Goal: Find contact information: Find contact information

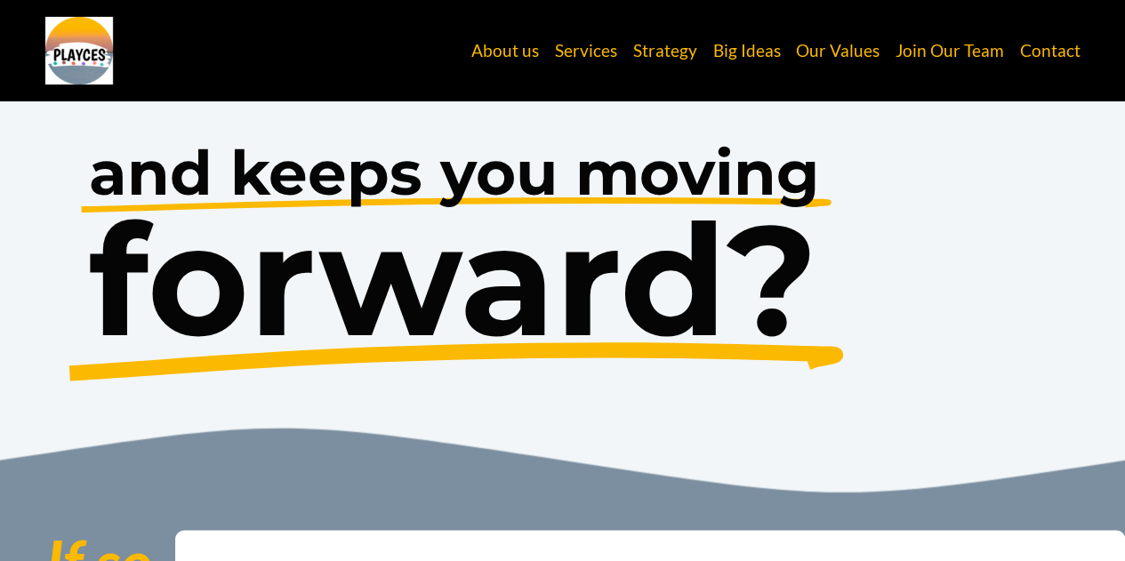
scroll to position [1749, 0]
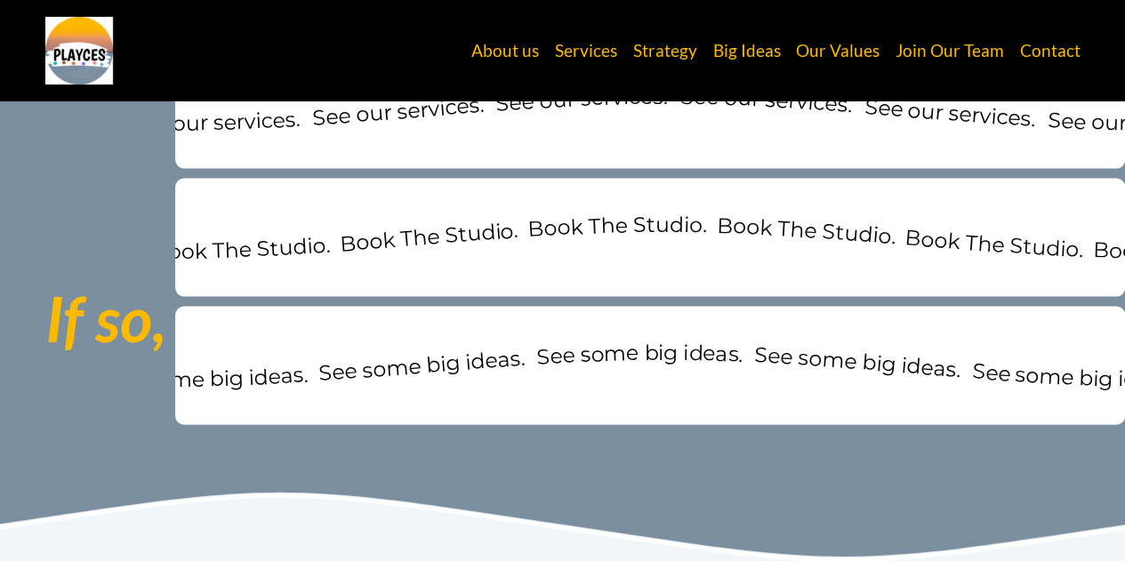
click at [659, 314] on div "See some big ideas. See some big ideas. See some big ideas. See some big ideas.…" at bounding box center [650, 366] width 950 height 118
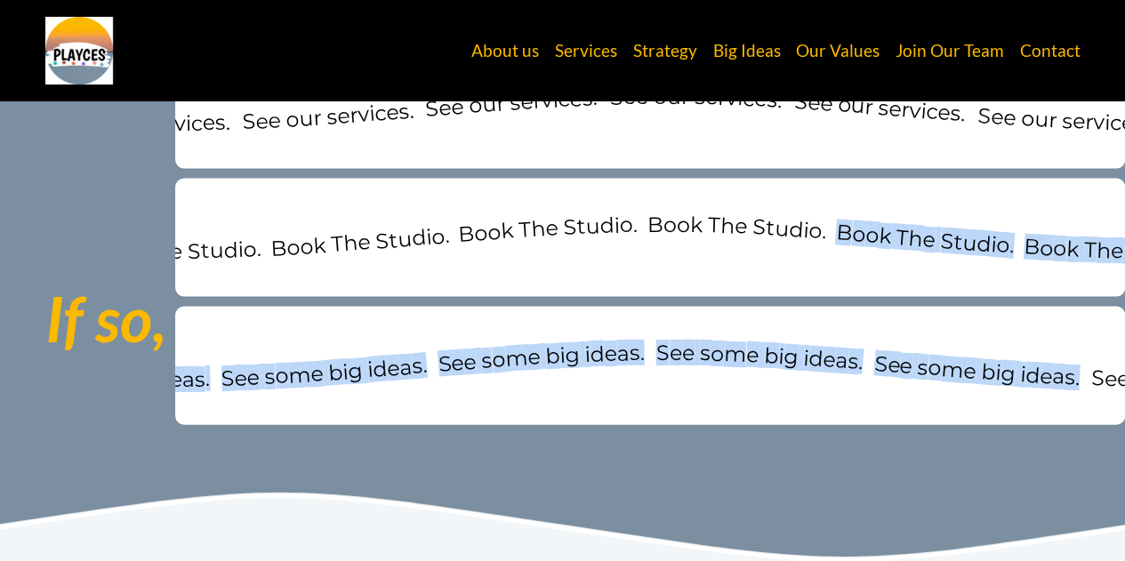
drag, startPoint x: 1079, startPoint y: 424, endPoint x: 654, endPoint y: 285, distance: 446.5
click at [674, 284] on div "See our services. See our services. See our services. See our services. See our…" at bounding box center [562, 189] width 1125 height 534
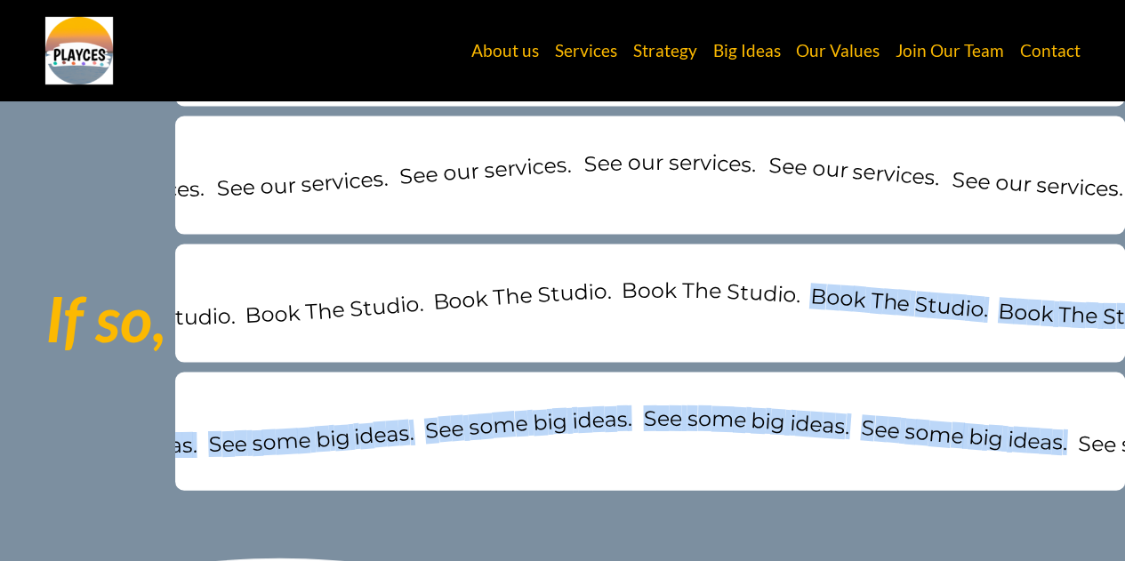
scroll to position [1482, 0]
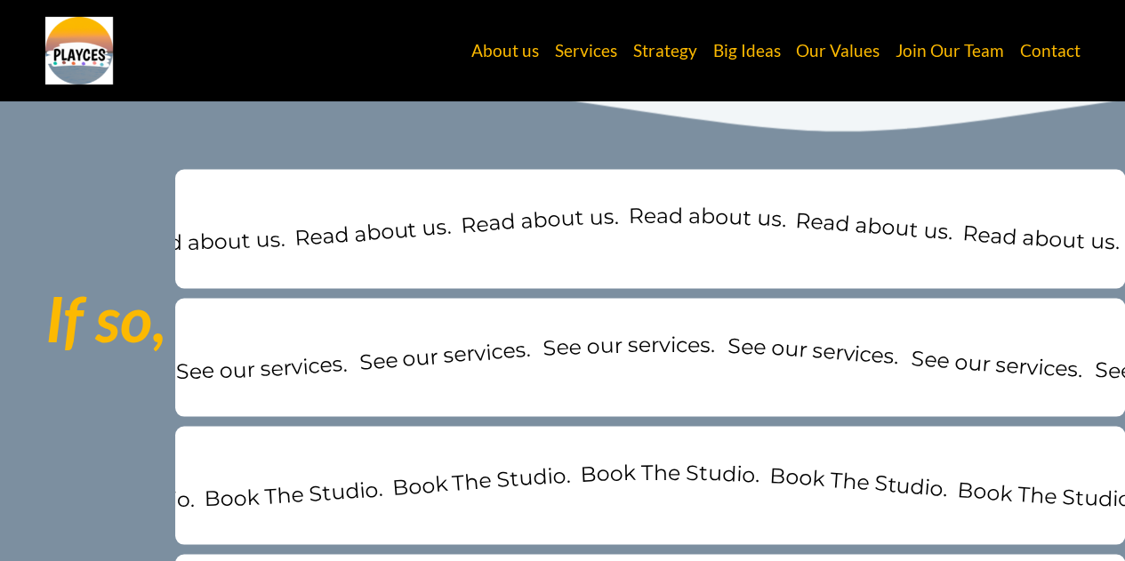
click at [691, 408] on div "See our services. See our services. See our services. See our services. See our…" at bounding box center [650, 357] width 950 height 118
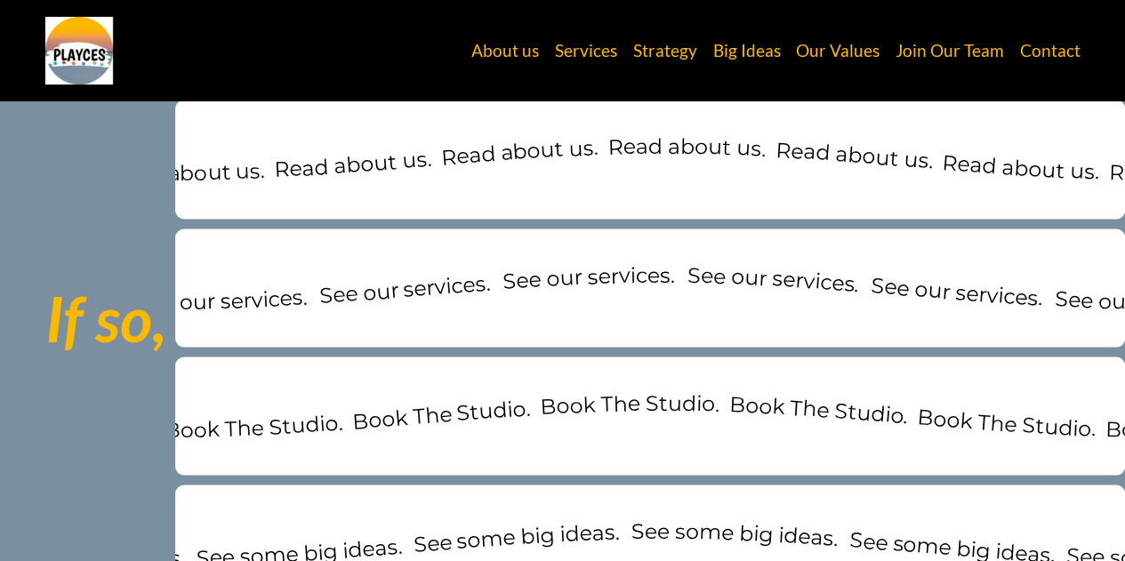
scroll to position [1749, 0]
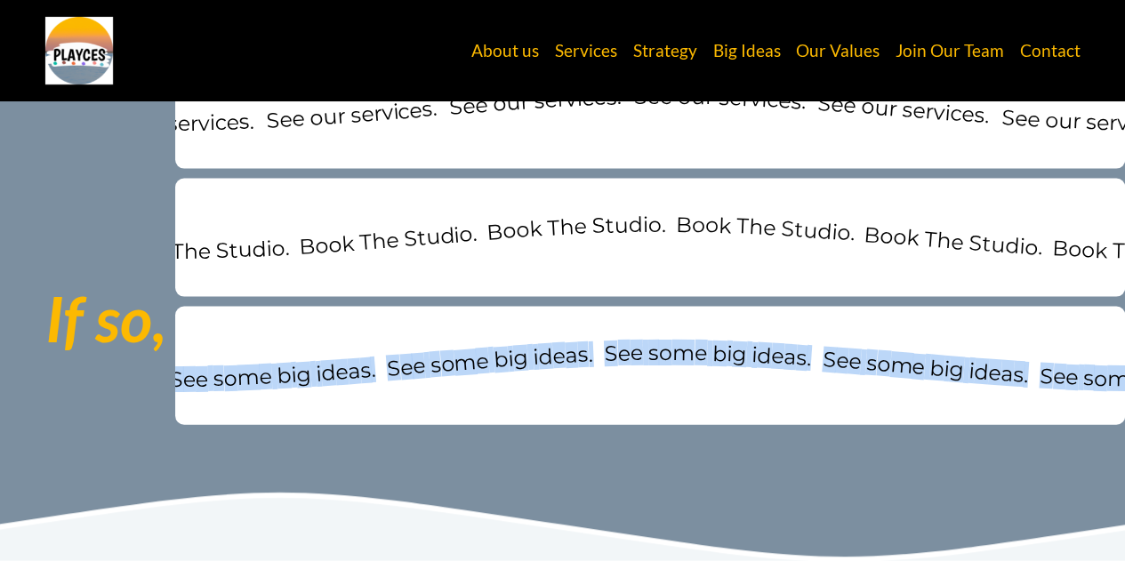
drag, startPoint x: 672, startPoint y: 438, endPoint x: 468, endPoint y: 226, distance: 294.9
click at [468, 227] on div "See our services. See our services. See our services. See our services. See our…" at bounding box center [562, 189] width 1125 height 534
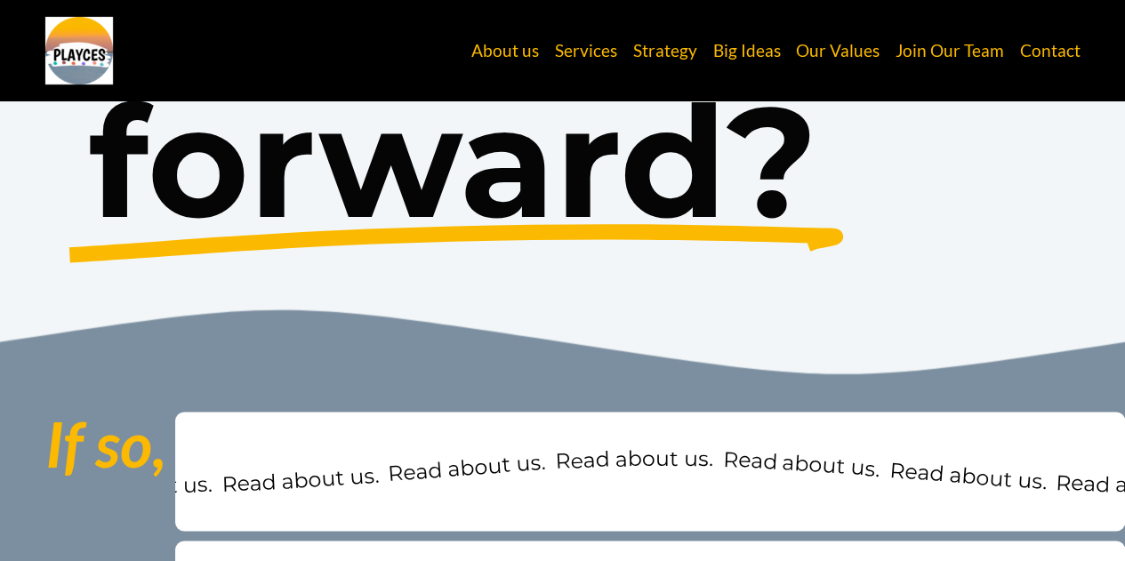
scroll to position [1038, 0]
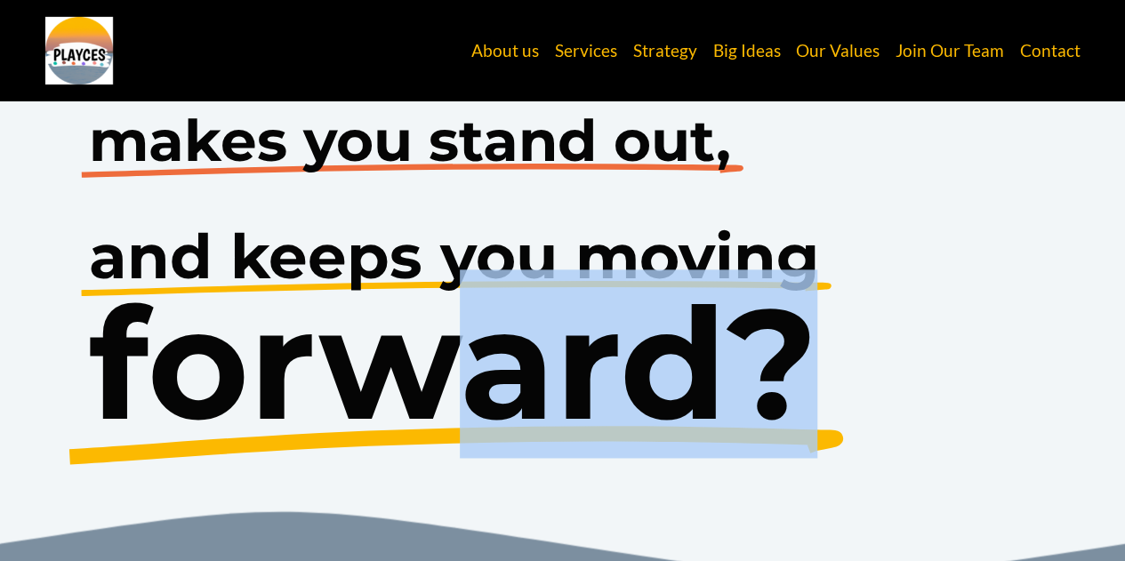
drag, startPoint x: 639, startPoint y: 476, endPoint x: 416, endPoint y: 253, distance: 315.0
click at [416, 253] on div "and keeps you moving forward?" at bounding box center [454, 349] width 730 height 246
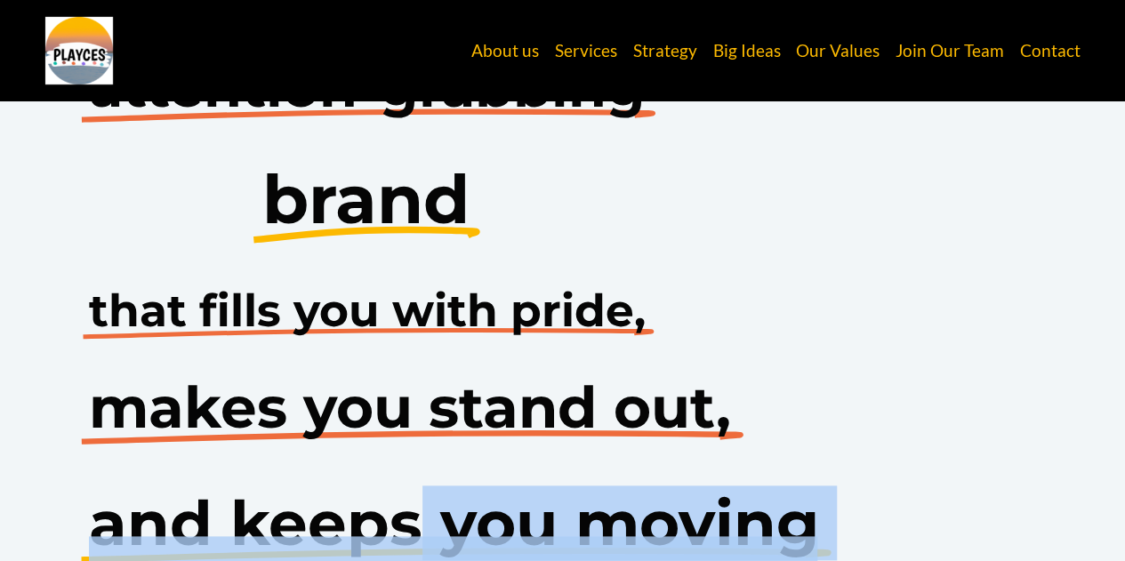
click at [895, 383] on div "Do you want a unique & exciting, attention-grabbing brand and keeps you moving …" at bounding box center [562, 359] width 1125 height 758
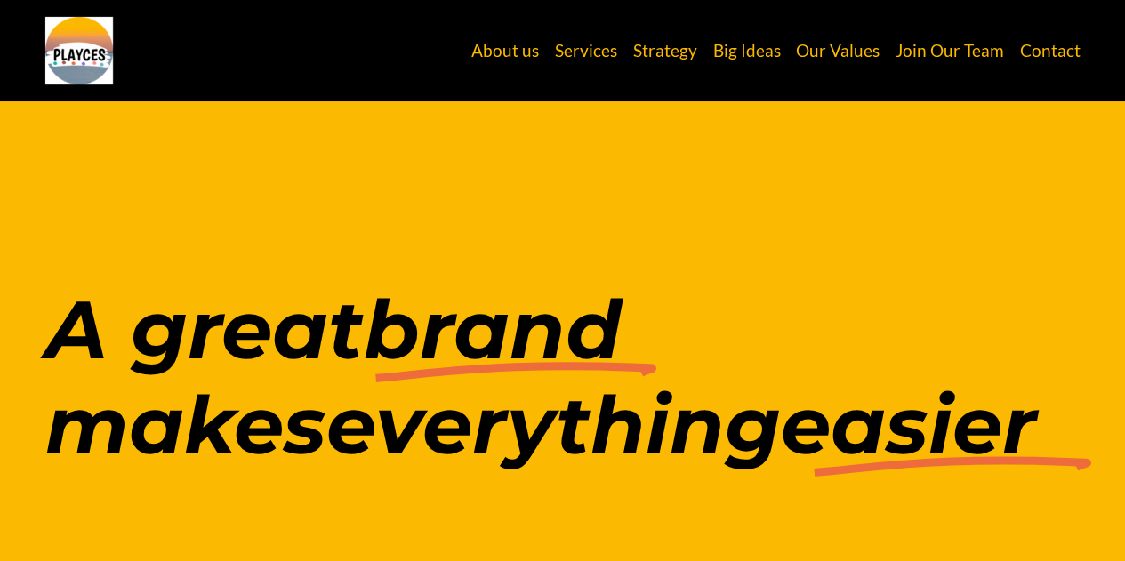
scroll to position [0, 0]
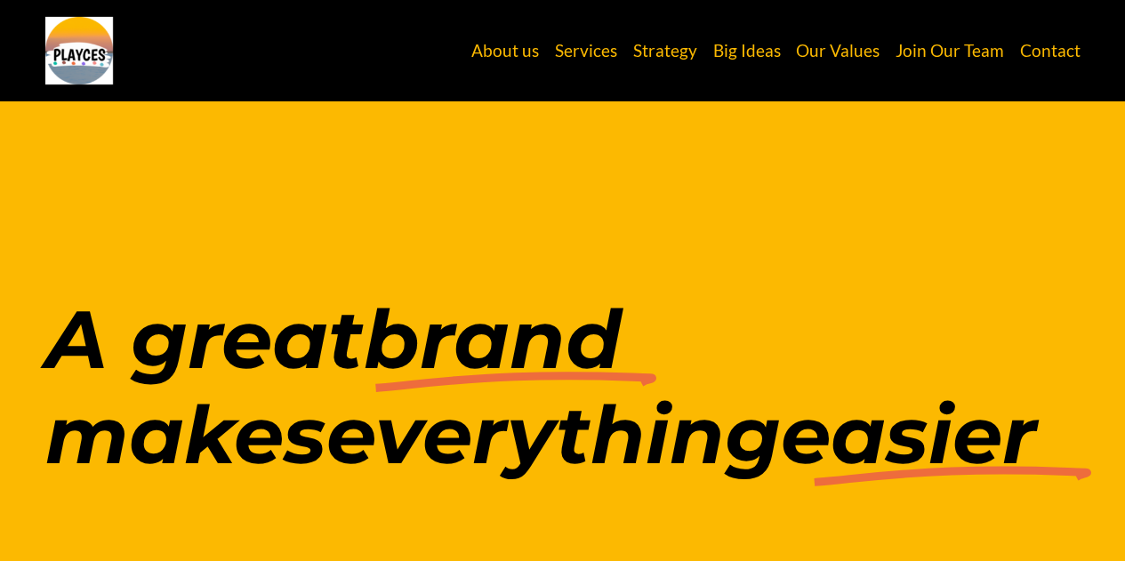
click at [525, 71] on div "About us Services Strategy Big Ideas Our Values Join Our Team" at bounding box center [562, 51] width 1035 height 68
click at [521, 52] on link "About us" at bounding box center [505, 51] width 68 height 34
click at [596, 52] on link "Services" at bounding box center [586, 51] width 62 height 34
click at [683, 53] on link "Strategy" at bounding box center [665, 51] width 64 height 34
click at [919, 54] on link "Join Our Team" at bounding box center [949, 51] width 108 height 34
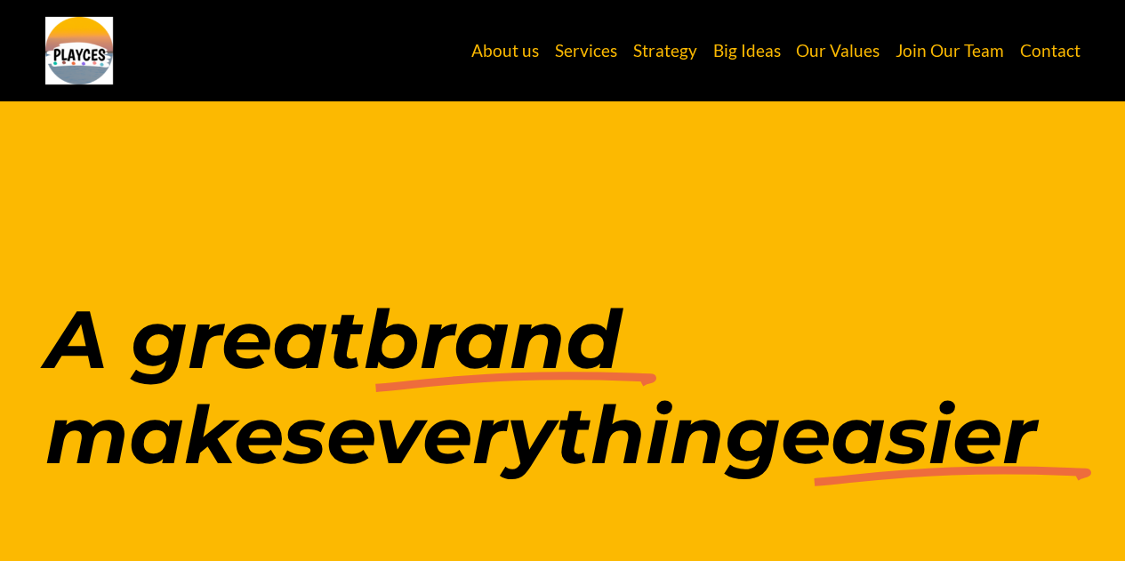
click at [1049, 49] on link "Contact" at bounding box center [1049, 51] width 60 height 34
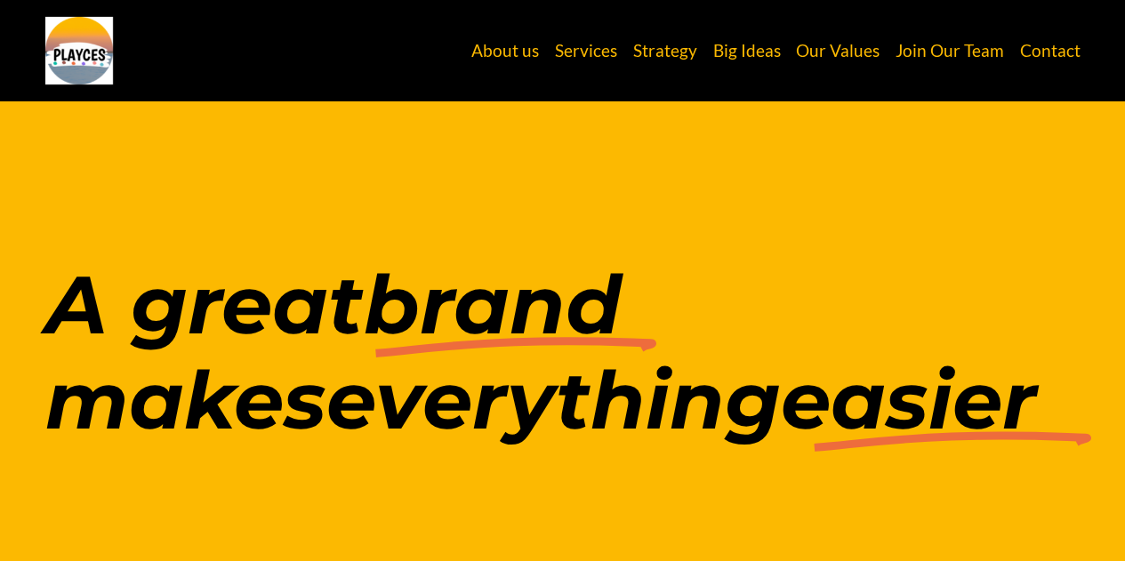
scroll to position [89, 0]
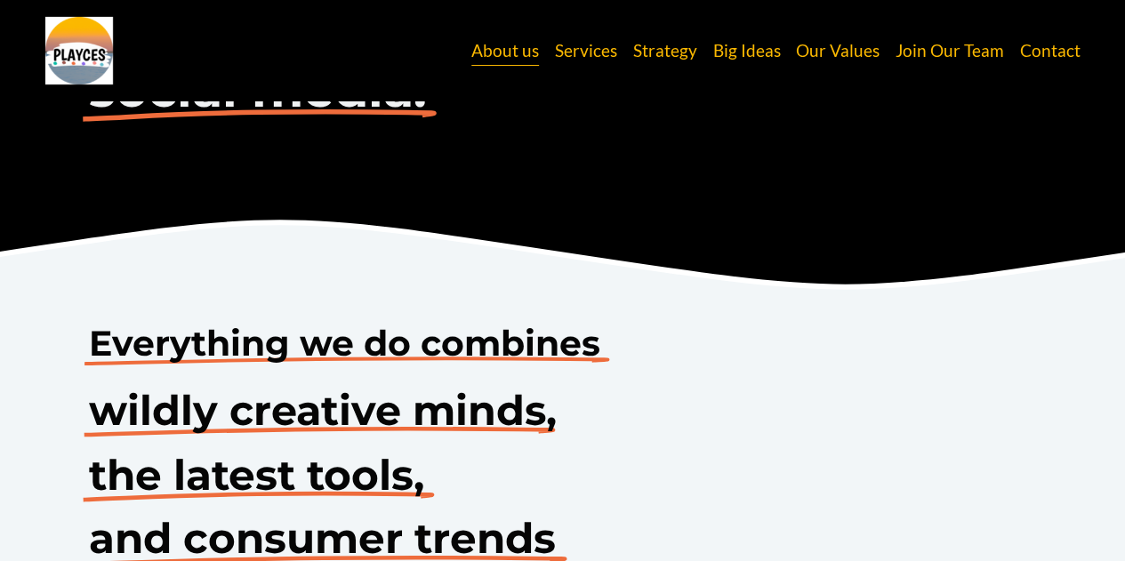
scroll to position [1414, 0]
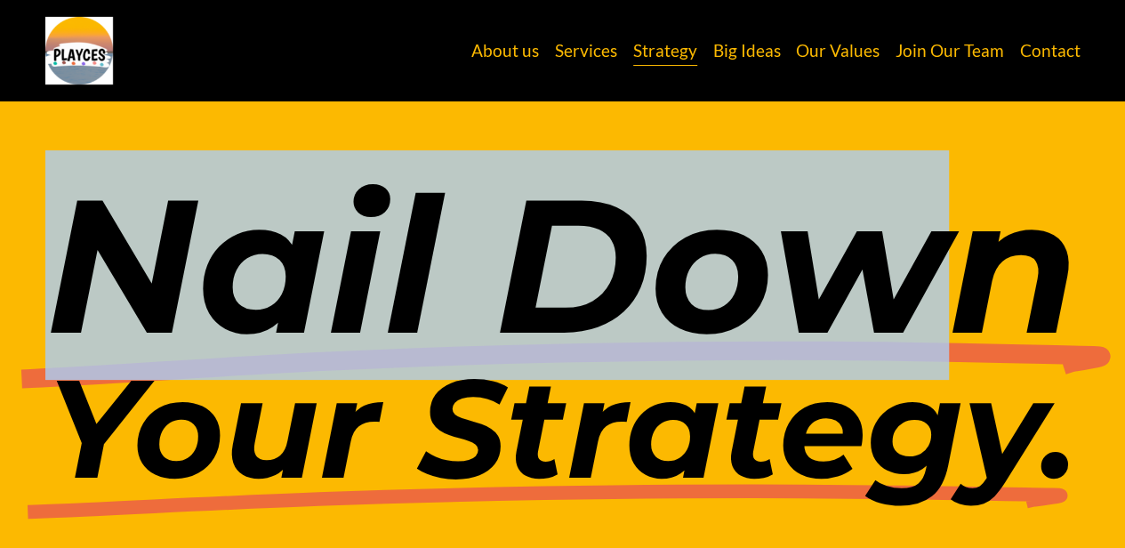
drag, startPoint x: 69, startPoint y: 210, endPoint x: 929, endPoint y: 283, distance: 862.9
click at [929, 283] on em "Nail Down" at bounding box center [562, 264] width 1034 height 229
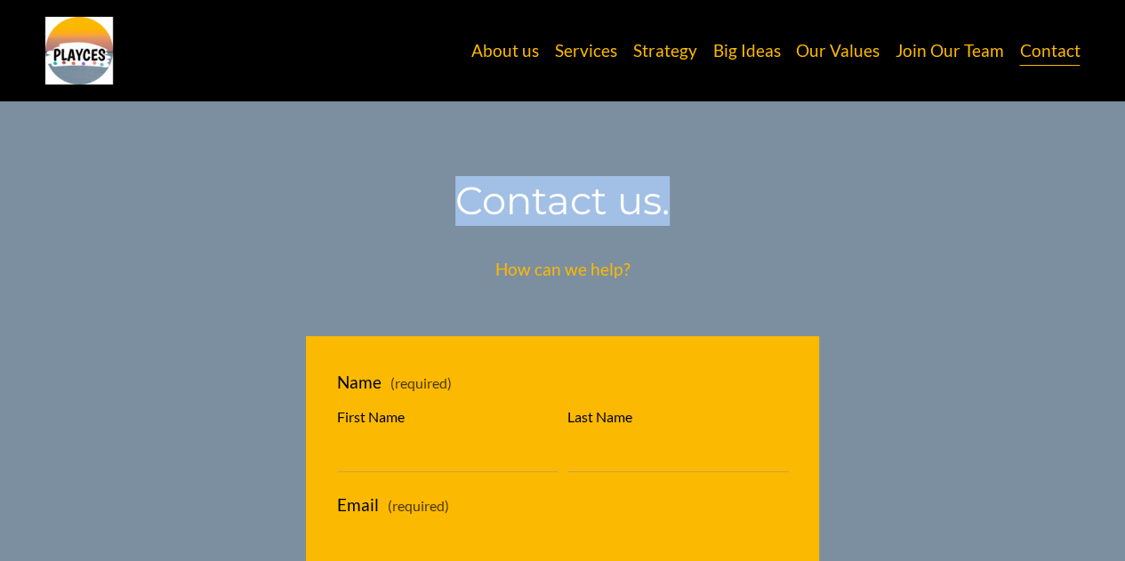
drag, startPoint x: 430, startPoint y: 189, endPoint x: 694, endPoint y: 210, distance: 264.9
click at [694, 210] on h2 "Contact us." at bounding box center [562, 201] width 512 height 50
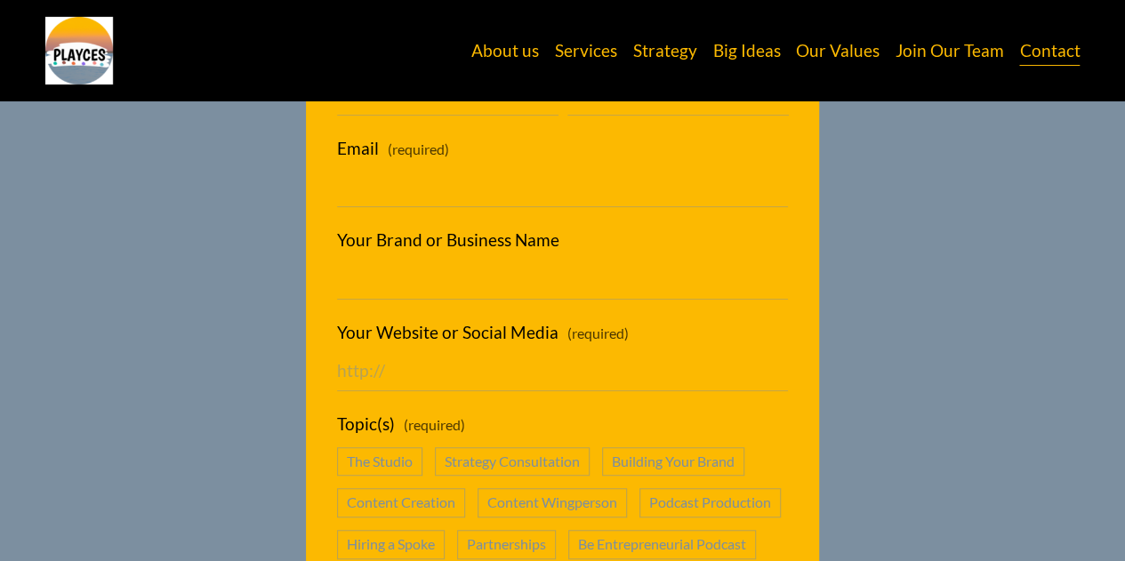
scroll to position [623, 0]
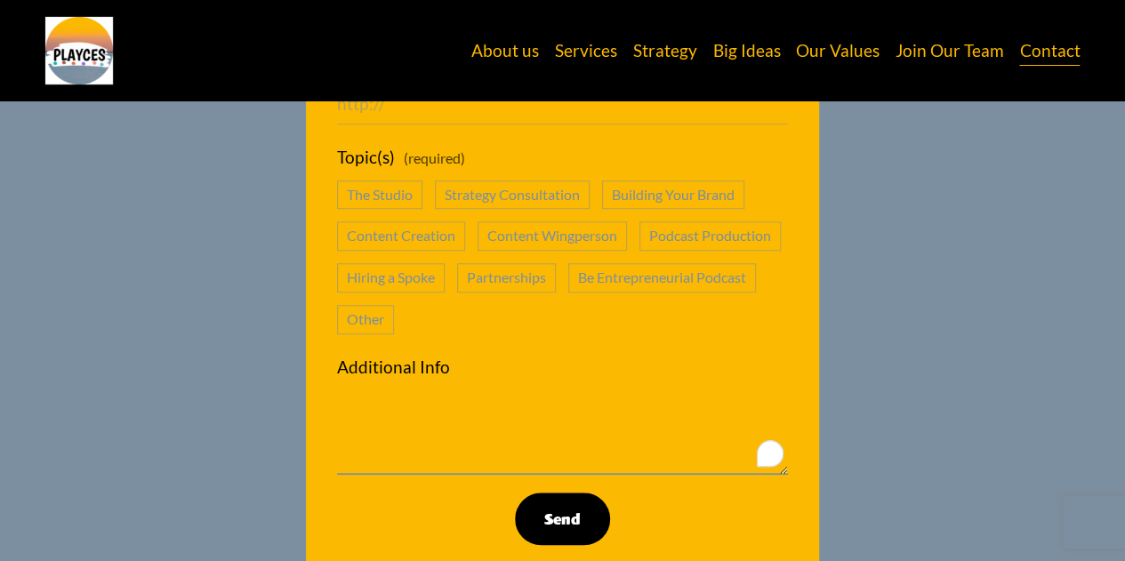
drag, startPoint x: 453, startPoint y: 268, endPoint x: 1137, endPoint y: 431, distance: 703.9
click at [1124, 431] on html "0 Skip to Content" at bounding box center [562, 13] width 1125 height 1273
click at [1047, 316] on div "Contact us. How can we help? Name (required) First Name Last Name Email (requir…" at bounding box center [562, 64] width 1125 height 1023
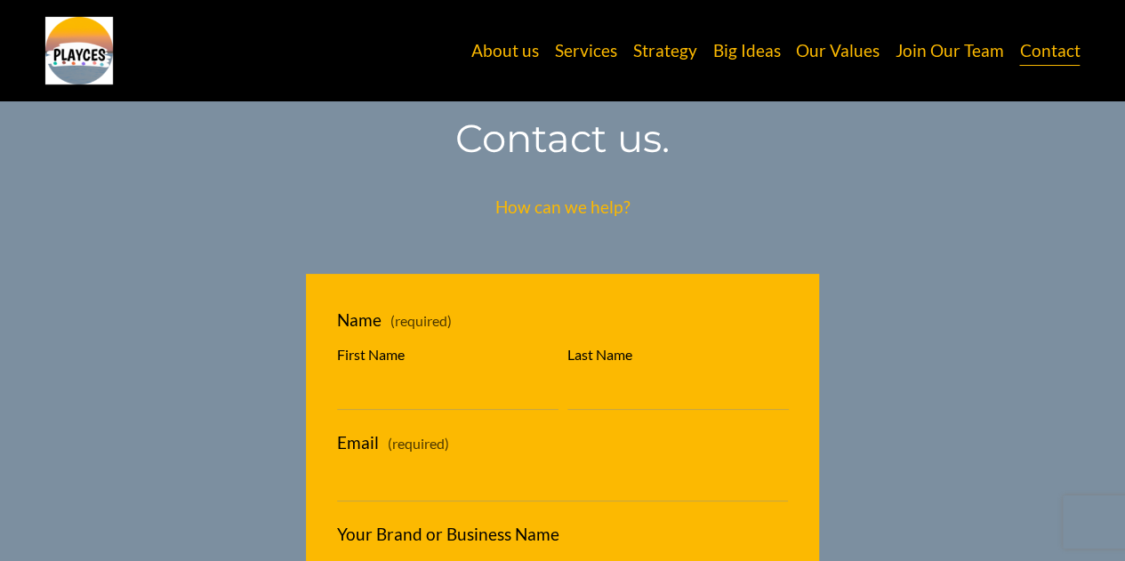
scroll to position [0, 0]
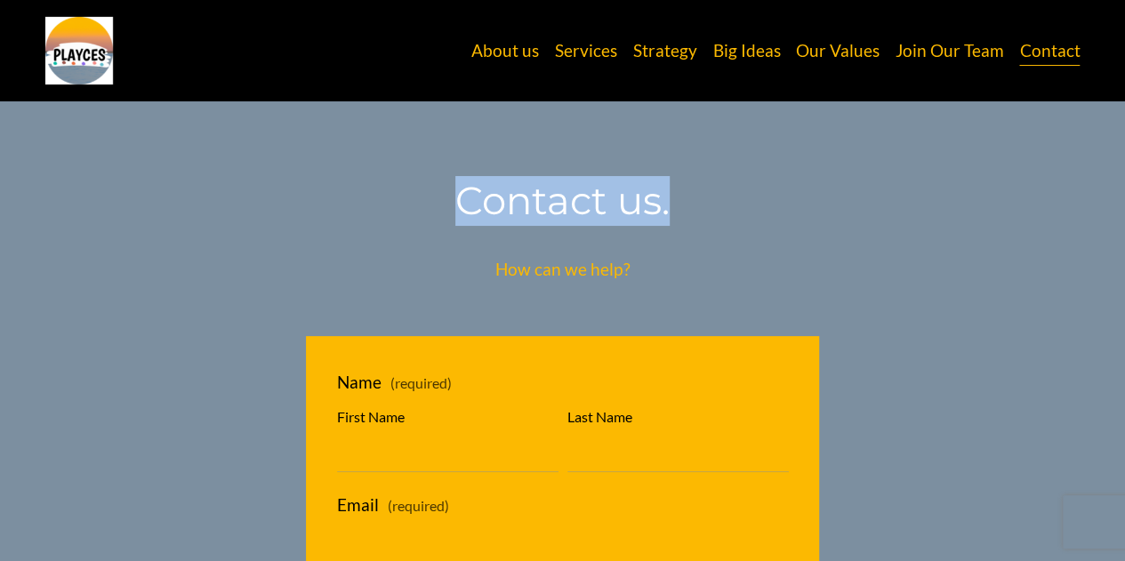
drag, startPoint x: 452, startPoint y: 205, endPoint x: 690, endPoint y: 191, distance: 238.7
click at [690, 191] on h2 "Contact us." at bounding box center [562, 201] width 512 height 50
click at [423, 197] on h2 "Contact us." at bounding box center [562, 201] width 512 height 50
drag, startPoint x: 423, startPoint y: 197, endPoint x: 798, endPoint y: 230, distance: 375.9
click at [798, 230] on div "Contact us. How can we help?" at bounding box center [562, 230] width 512 height 109
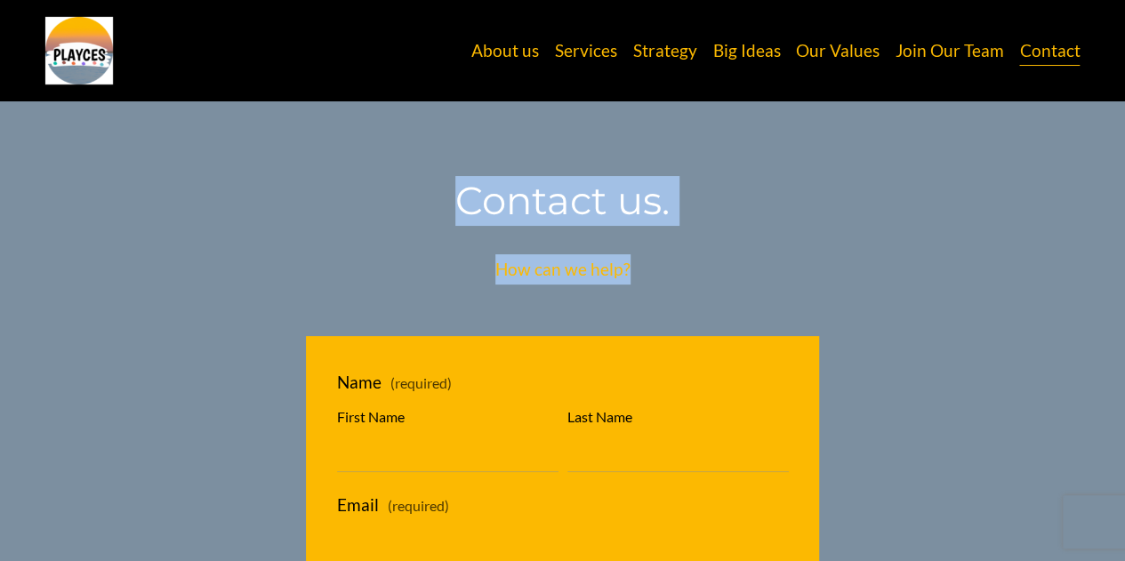
click at [798, 230] on div "Contact us. How can we help?" at bounding box center [562, 230] width 512 height 109
drag, startPoint x: 392, startPoint y: 218, endPoint x: 690, endPoint y: 224, distance: 297.9
click at [690, 224] on h2 "Contact us." at bounding box center [562, 201] width 512 height 50
click at [381, 218] on h2 "Contact us." at bounding box center [562, 201] width 512 height 50
drag, startPoint x: 444, startPoint y: 196, endPoint x: 739, endPoint y: 211, distance: 295.6
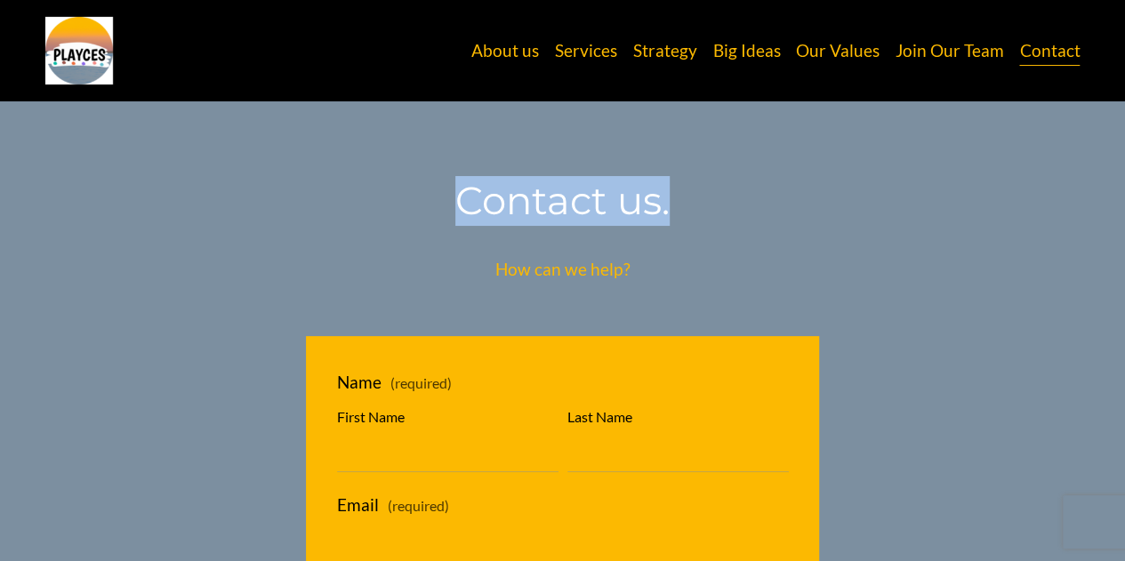
click at [739, 211] on h2 "Contact us." at bounding box center [562, 201] width 512 height 50
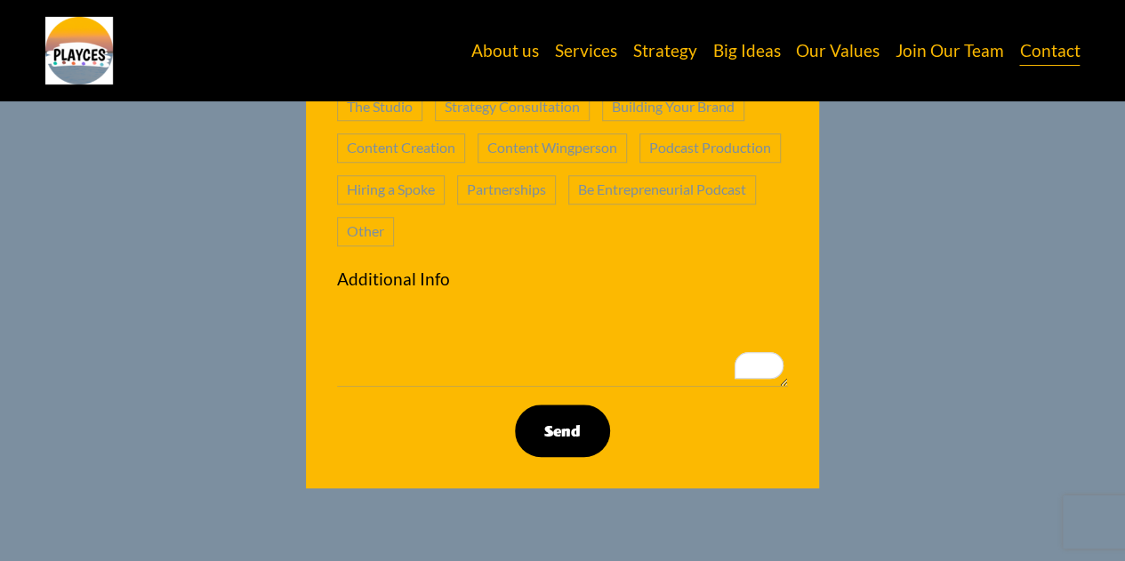
scroll to position [712, 0]
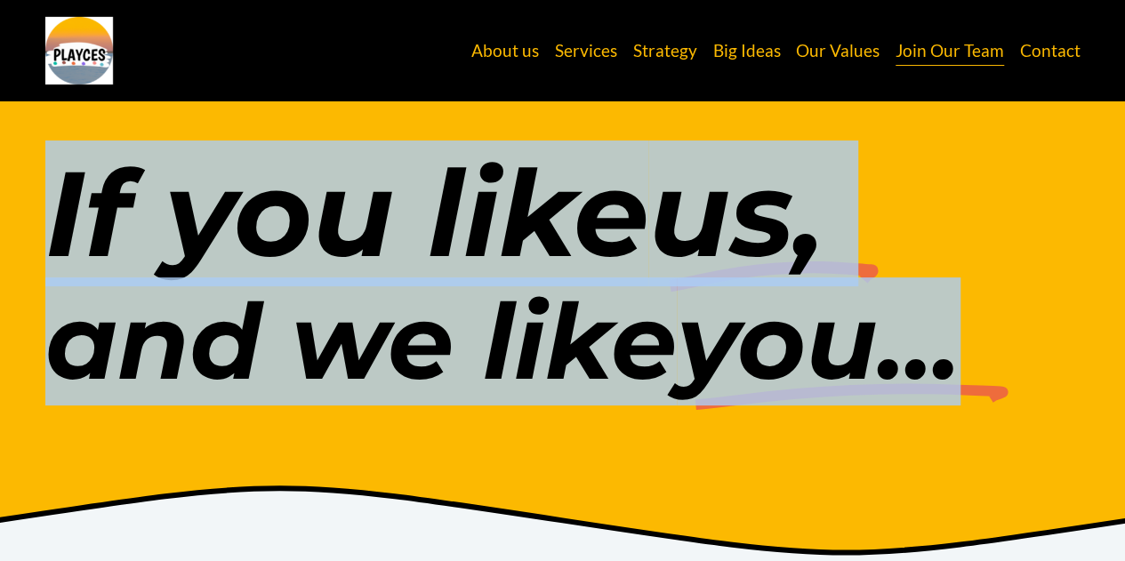
drag, startPoint x: 0, startPoint y: 175, endPoint x: 1015, endPoint y: 317, distance: 1024.5
click at [1010, 317] on div "If you like us, and we like you..." at bounding box center [562, 294] width 1125 height 310
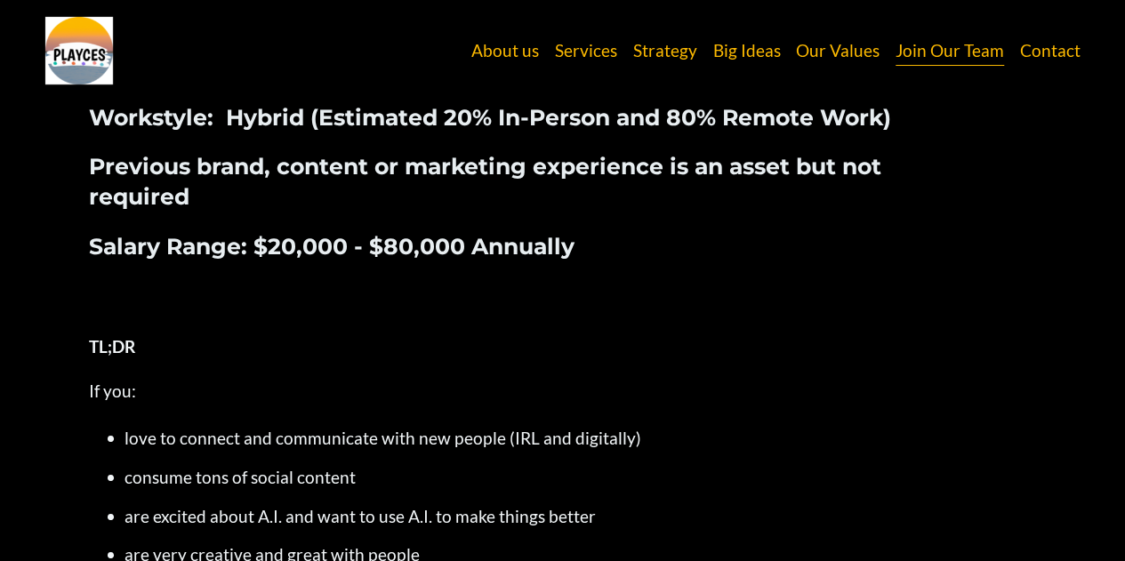
scroll to position [1245, 0]
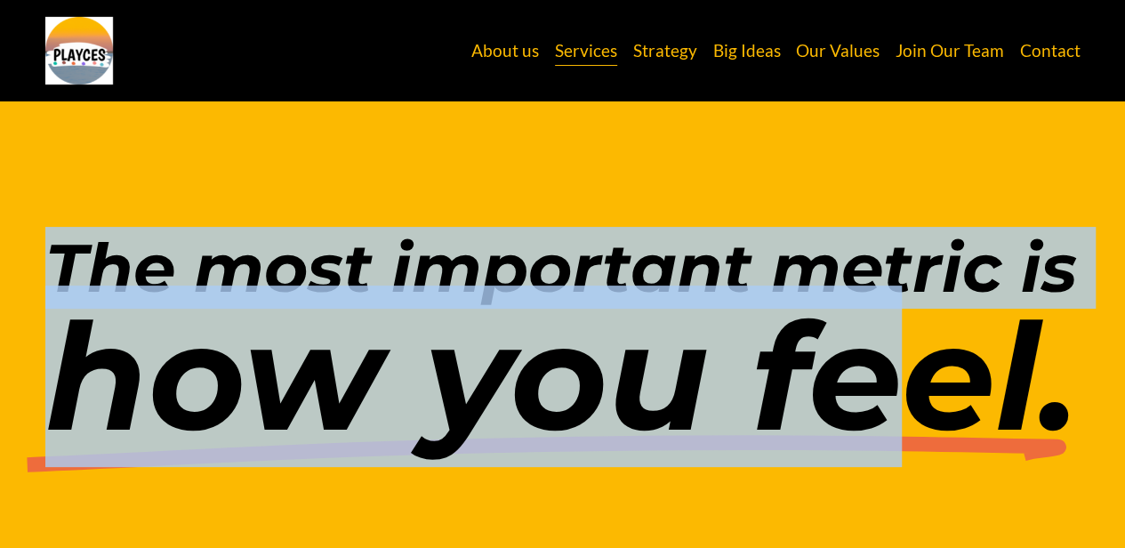
drag, startPoint x: 64, startPoint y: 274, endPoint x: 992, endPoint y: 332, distance: 930.1
click at [959, 335] on div "The most important metric is how you feel ." at bounding box center [562, 342] width 1035 height 215
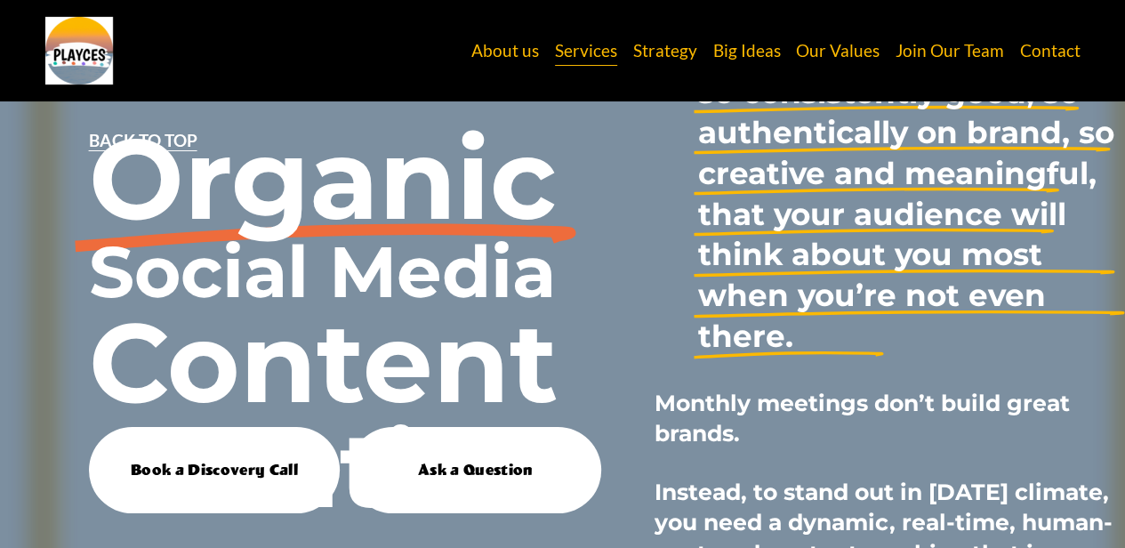
scroll to position [3112, 0]
